Goal: Answer question/provide support

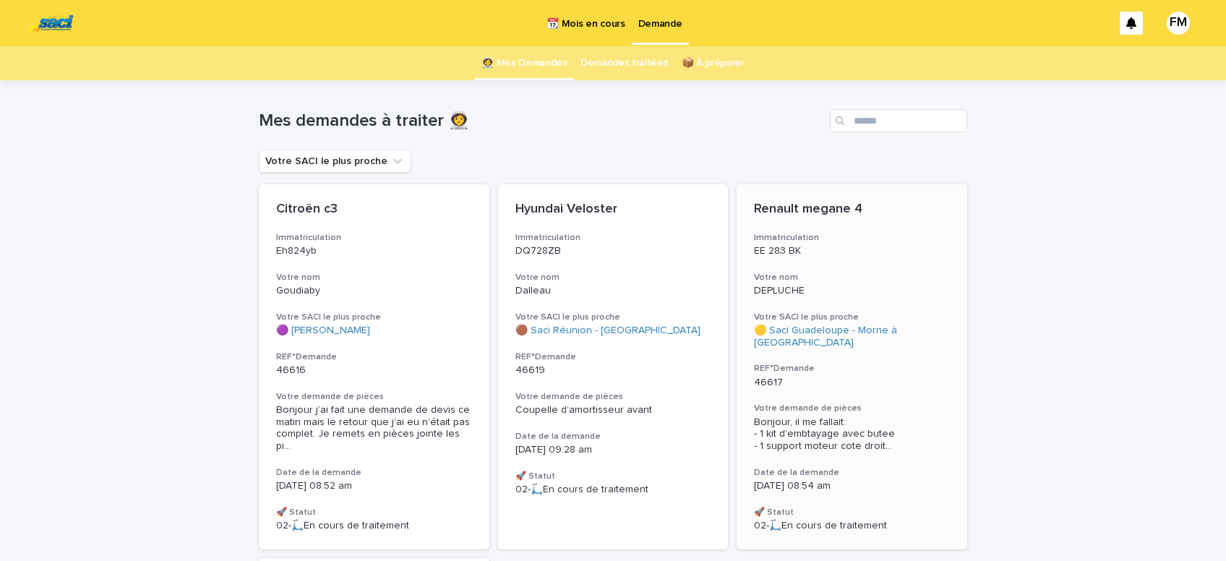
click at [774, 427] on span "Bonjour, il me fallait: - 1 kit d'embtayage avec butee - 1 support moteur cote …" at bounding box center [852, 434] width 196 height 36
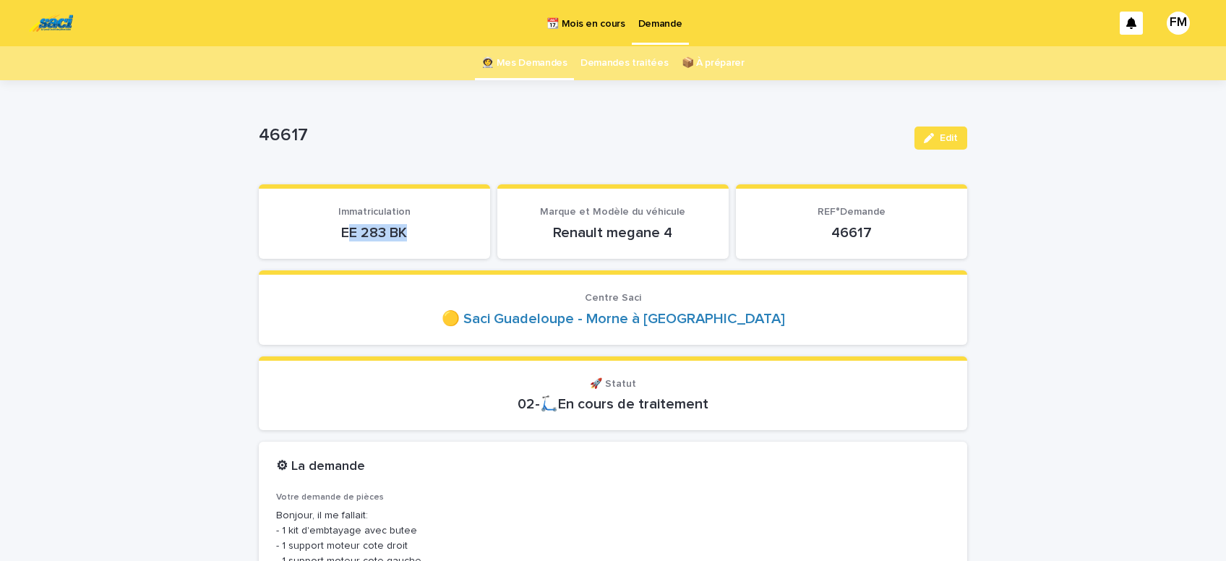
drag, startPoint x: 411, startPoint y: 231, endPoint x: 348, endPoint y: 238, distance: 63.3
click at [350, 238] on p "EE 283 BK" at bounding box center [374, 232] width 197 height 17
drag, startPoint x: 419, startPoint y: 229, endPoint x: 317, endPoint y: 237, distance: 101.5
click at [317, 237] on p "EE 283 BK" at bounding box center [374, 232] width 197 height 17
copy p "EE 283 BK"
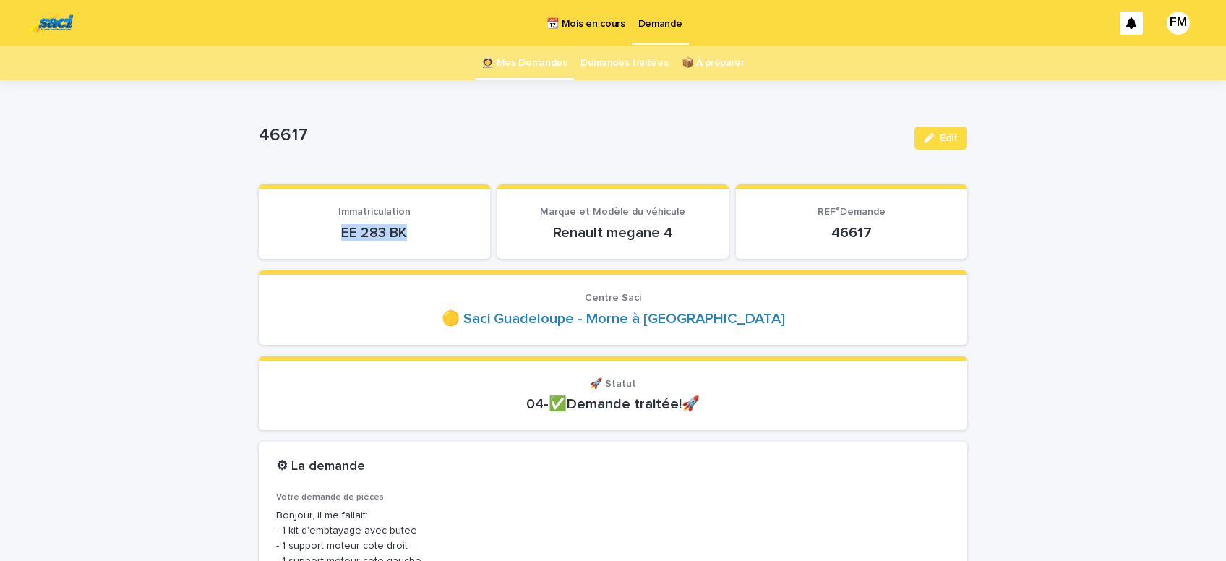
click at [662, 25] on p "Demande" at bounding box center [660, 15] width 44 height 30
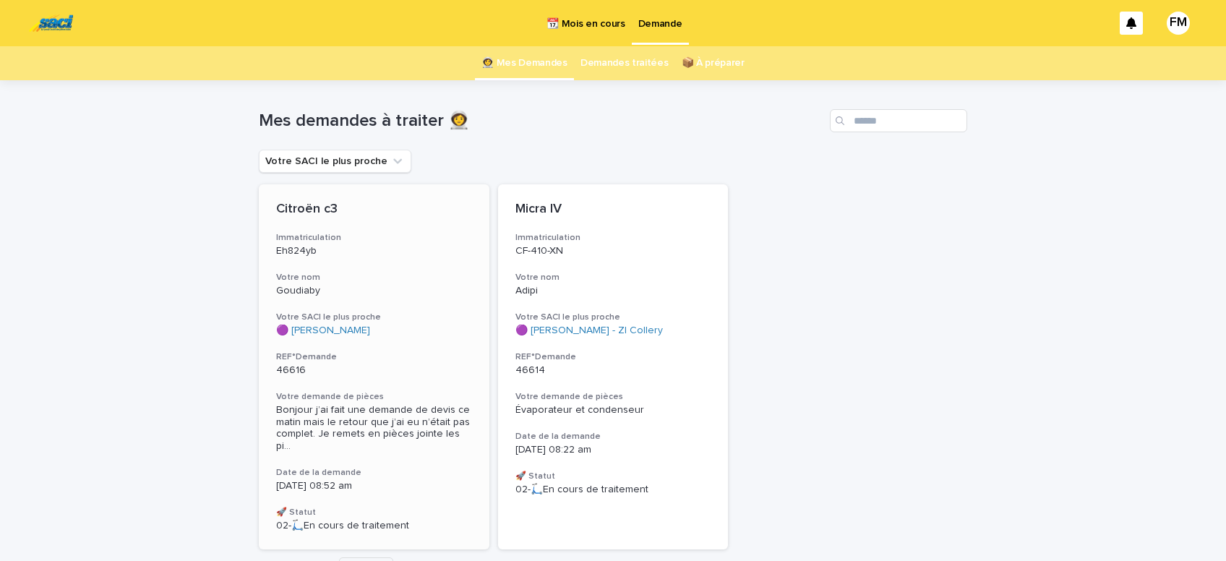
click at [346, 430] on span "Bonjour j’ai fait une demande de devis ce matin mais le retour que j’ai eu n’ét…" at bounding box center [374, 428] width 196 height 48
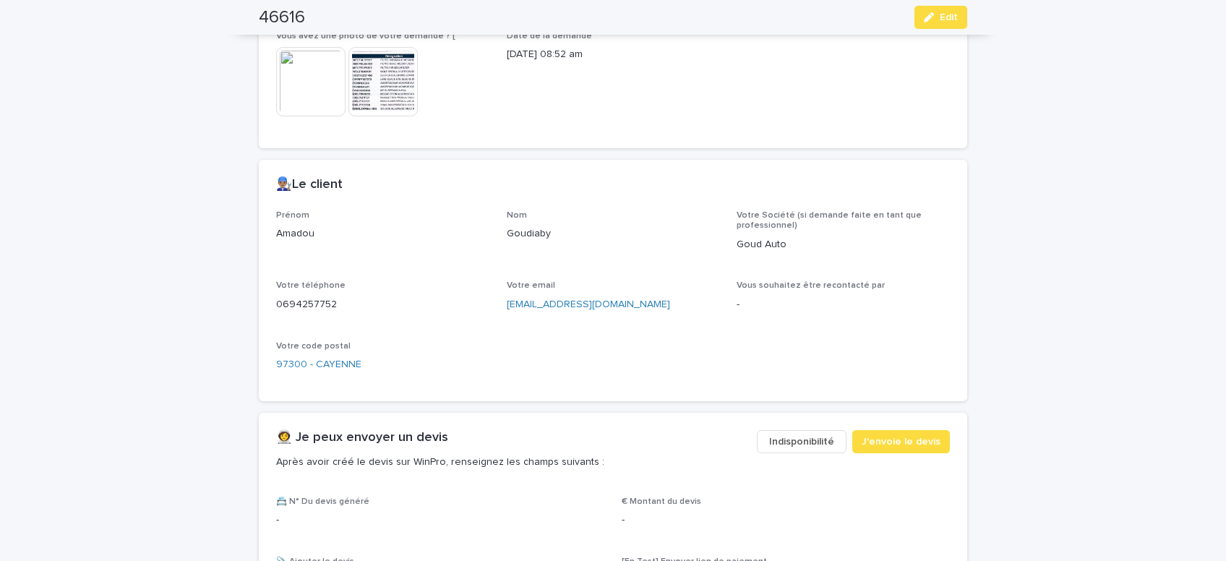
scroll to position [429, 0]
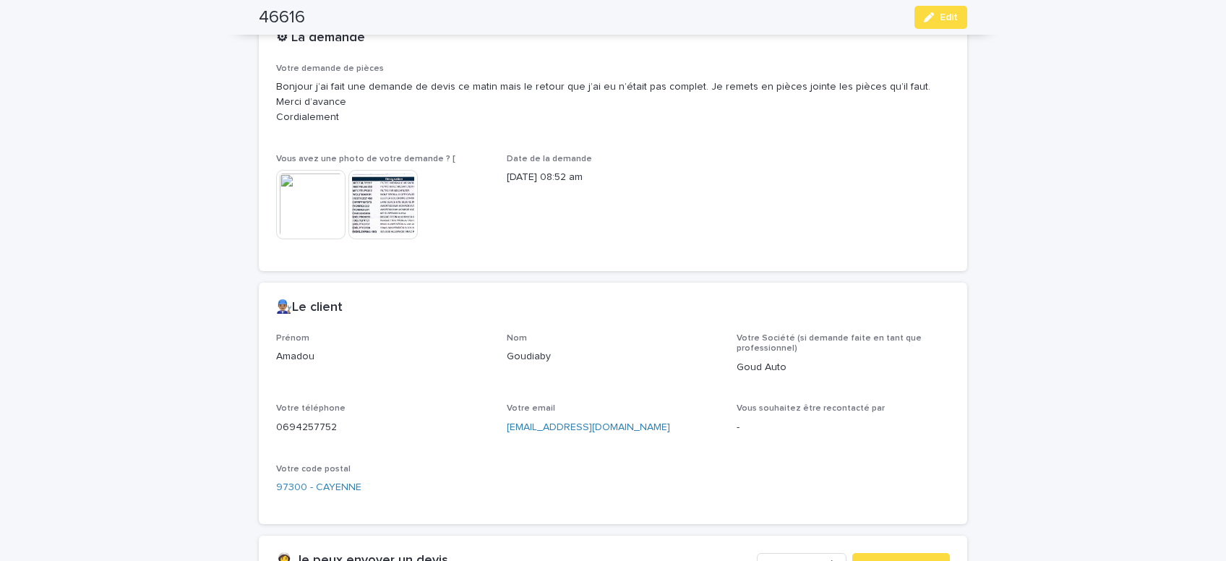
click at [385, 212] on img at bounding box center [382, 204] width 69 height 69
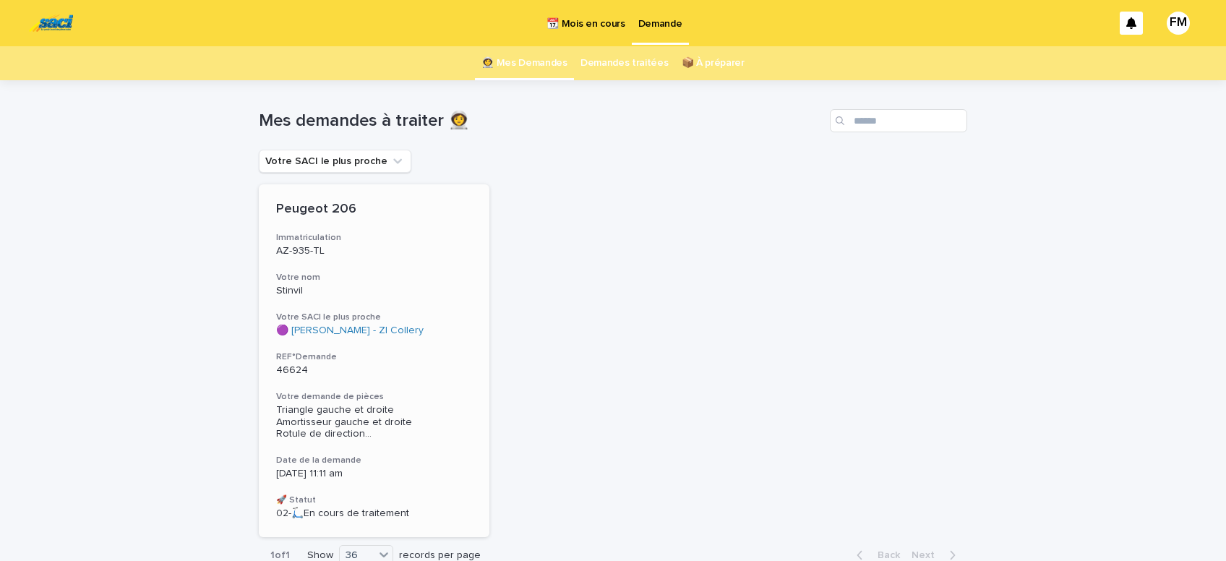
click at [322, 424] on span "Triangle gauche et droite Amortisseur gauche et droite Rotule de direction ..." at bounding box center [374, 422] width 196 height 36
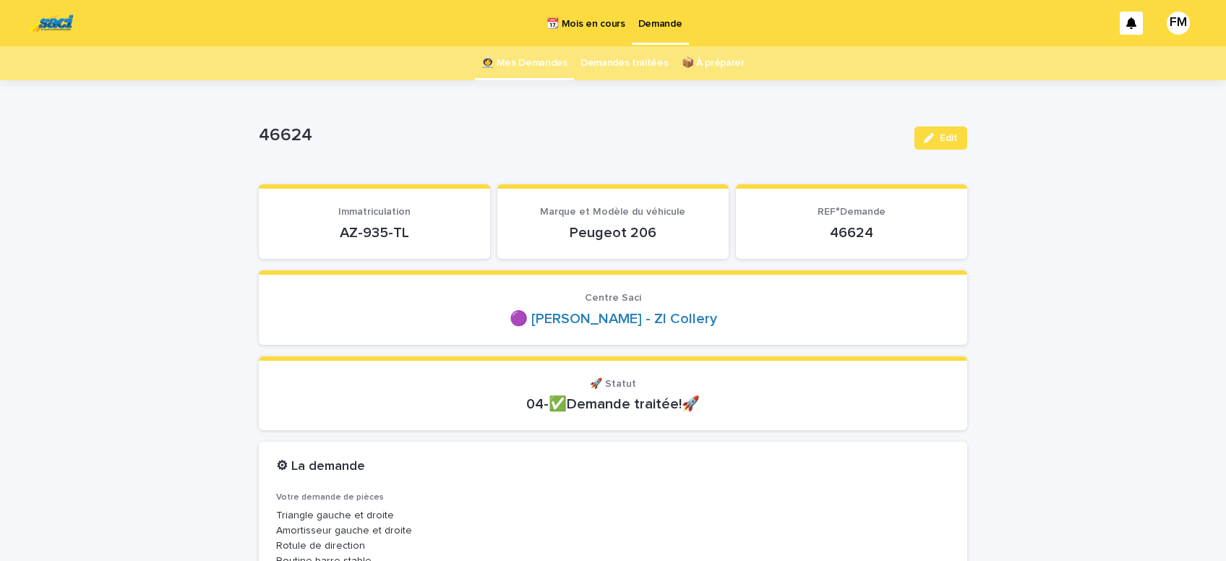
click at [656, 22] on p "Demande" at bounding box center [660, 15] width 44 height 30
